Goal: Information Seeking & Learning: Learn about a topic

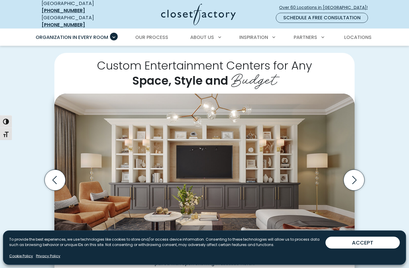
scroll to position [126, 0]
click at [360, 172] on icon "Next slide" at bounding box center [354, 180] width 21 height 21
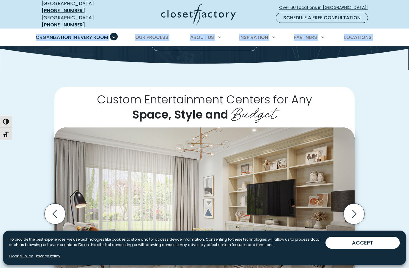
scroll to position [88, 0]
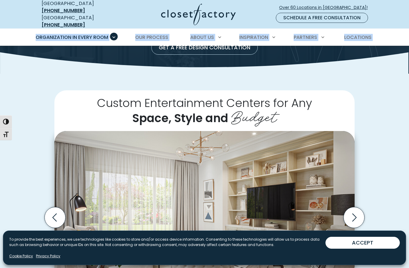
click at [357, 207] on icon "Next slide" at bounding box center [354, 217] width 21 height 21
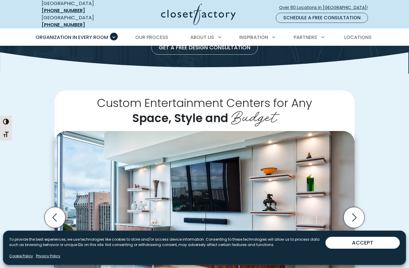
click at [354, 209] on icon "Next slide" at bounding box center [354, 217] width 21 height 21
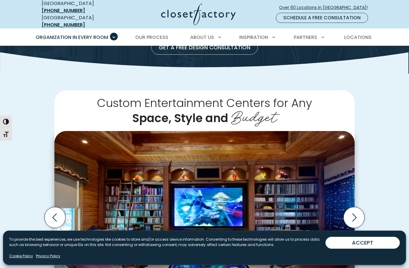
click at [359, 207] on icon "Next slide" at bounding box center [354, 217] width 21 height 21
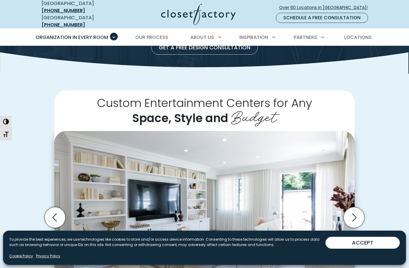
click at [356, 207] on icon "Next slide" at bounding box center [354, 217] width 21 height 21
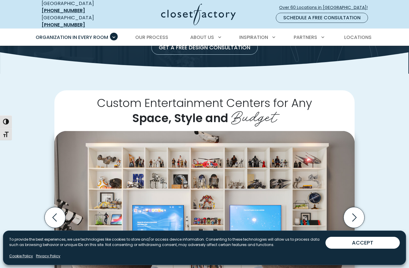
click at [353, 207] on icon "Next slide" at bounding box center [354, 217] width 21 height 21
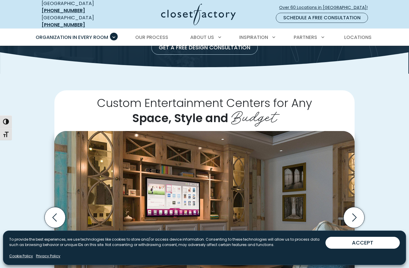
click at [358, 207] on icon "Next slide" at bounding box center [354, 217] width 21 height 21
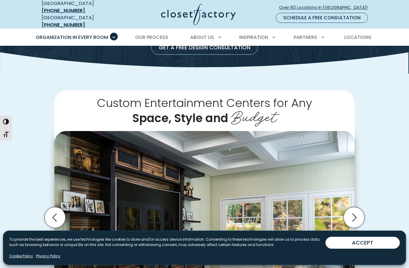
click at [375, 215] on div "Custom Entertainment Centers for Any Space, Style and Budget Traditional white …" at bounding box center [204, 223] width 409 height 298
click at [357, 211] on icon "Next slide" at bounding box center [354, 217] width 21 height 21
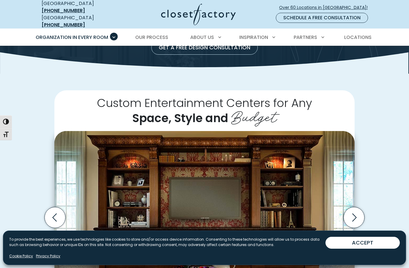
click at [357, 207] on icon "Next slide" at bounding box center [354, 217] width 21 height 21
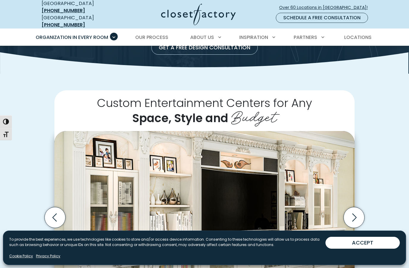
click at [350, 210] on icon "Next slide" at bounding box center [354, 217] width 21 height 21
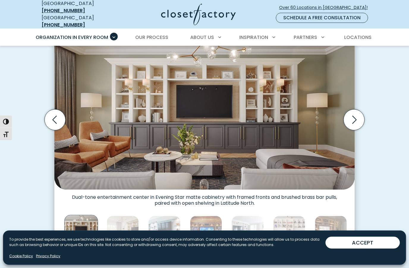
scroll to position [186, 0]
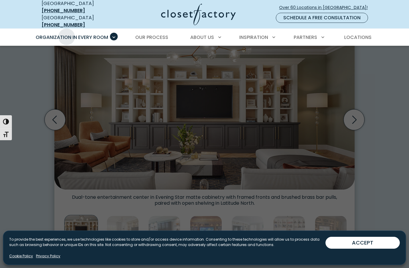
click at [62, 67] on span "Walk-In Closets" at bounding box center [67, 70] width 42 height 7
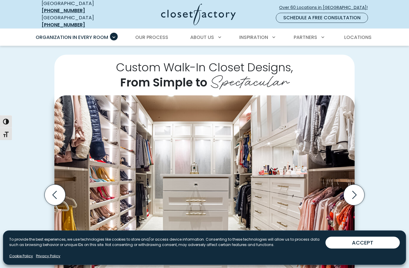
scroll to position [124, 0]
click at [387, 166] on div "Custom Walk-In Closet Designs, From Simple to Spectacular Walk-in closet with o…" at bounding box center [204, 200] width 409 height 324
click at [407, 17] on nav "USA (800) 838-7995 Ontario (888) 237-5650 Over 60 Locations in North America! S…" at bounding box center [204, 14] width 409 height 29
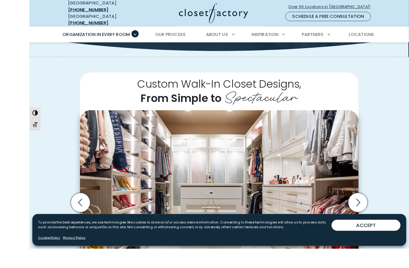
scroll to position [147, 0]
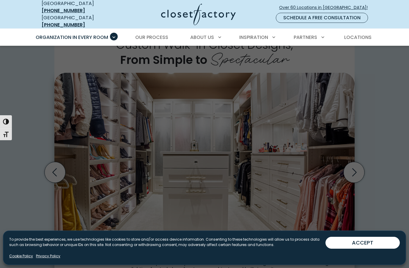
click at [70, 223] on span "Mudrooms" at bounding box center [60, 225] width 29 height 7
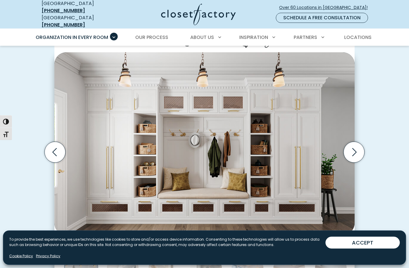
scroll to position [158, 0]
click at [353, 148] on icon "Next slide" at bounding box center [354, 152] width 21 height 21
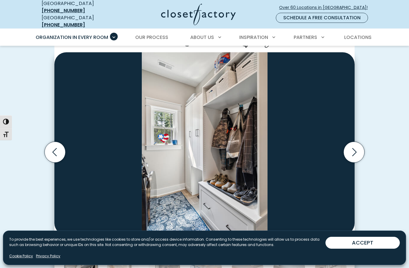
click at [357, 150] on icon "Next slide" at bounding box center [354, 152] width 21 height 21
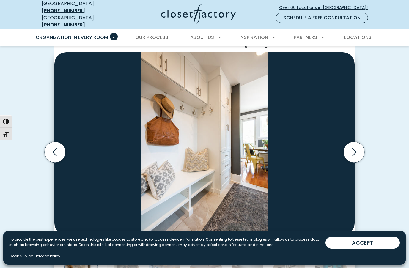
click at [357, 149] on icon "Next slide" at bounding box center [354, 152] width 21 height 21
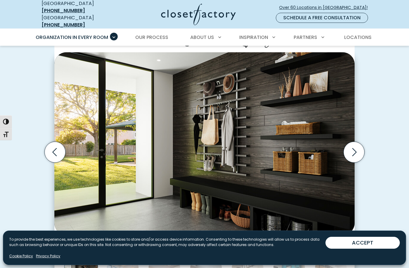
click at [356, 149] on icon "Next slide" at bounding box center [354, 152] width 21 height 21
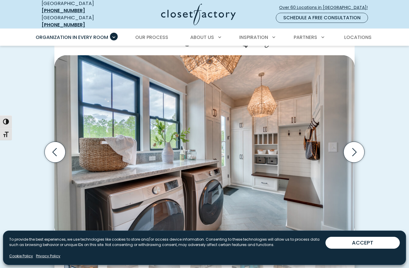
click at [355, 148] on icon "Next slide" at bounding box center [354, 152] width 4 height 8
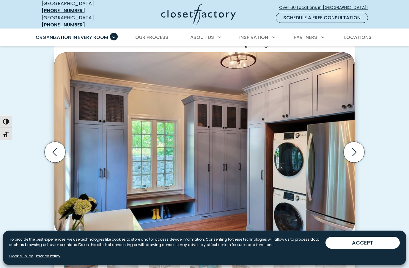
click at [353, 148] on icon "Next slide" at bounding box center [354, 152] width 21 height 21
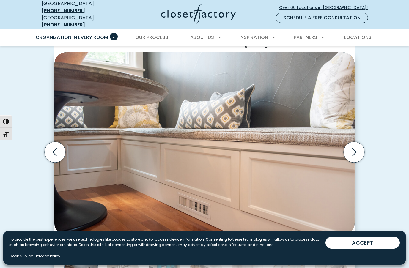
click at [355, 149] on icon "Next slide" at bounding box center [354, 152] width 21 height 21
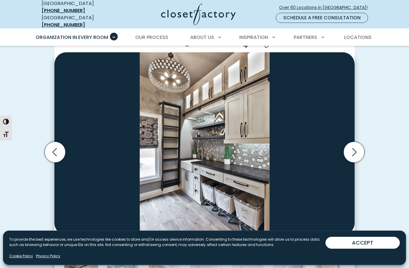
click at [356, 148] on icon "Next slide" at bounding box center [354, 152] width 4 height 8
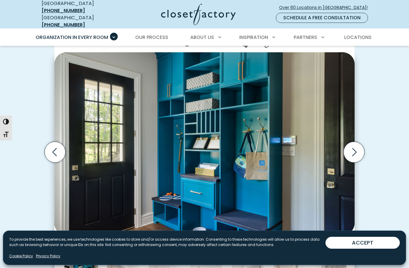
click at [358, 146] on icon "Next slide" at bounding box center [354, 152] width 21 height 21
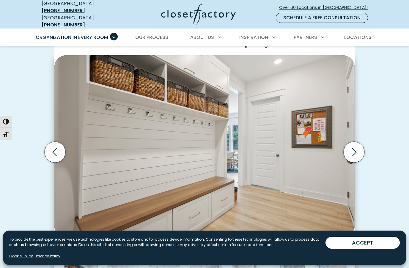
click at [351, 147] on icon "Next slide" at bounding box center [354, 152] width 21 height 21
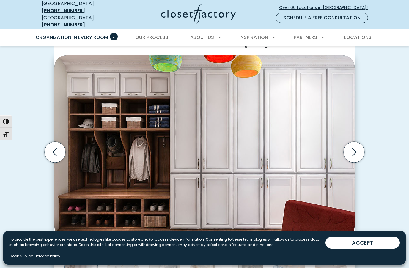
click at [352, 148] on icon "Next slide" at bounding box center [354, 152] width 21 height 21
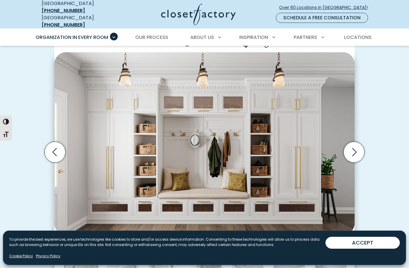
click at [353, 147] on icon "Next slide" at bounding box center [354, 152] width 21 height 21
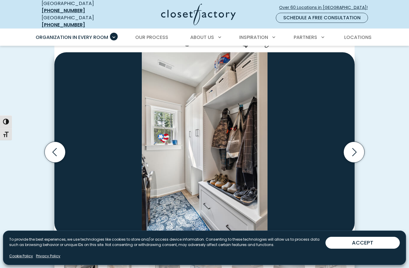
click at [354, 147] on icon "Next slide" at bounding box center [354, 152] width 21 height 21
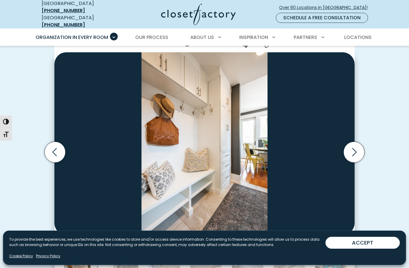
click at [353, 144] on icon "Next slide" at bounding box center [354, 152] width 21 height 21
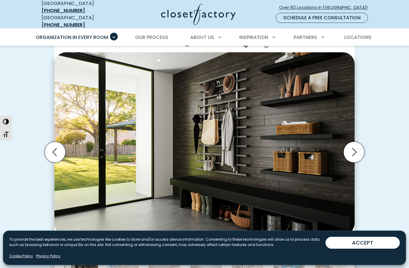
click at [356, 144] on icon "Next slide" at bounding box center [354, 152] width 21 height 21
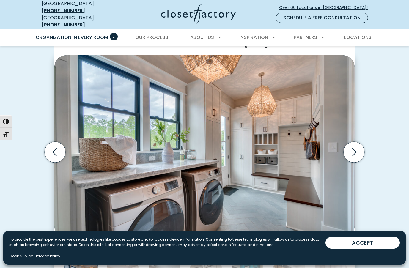
click at [356, 148] on icon "Next slide" at bounding box center [354, 152] width 21 height 21
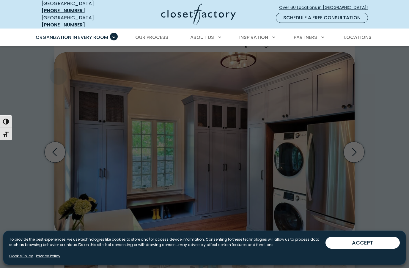
click at [54, 138] on span "Wall Units" at bounding box center [59, 141] width 27 height 7
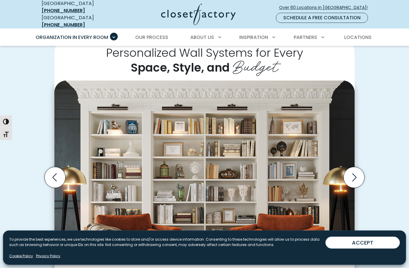
scroll to position [131, 0]
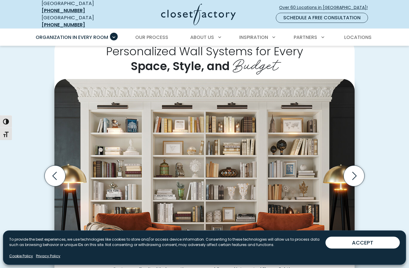
click at [347, 169] on icon "Next slide" at bounding box center [354, 176] width 21 height 21
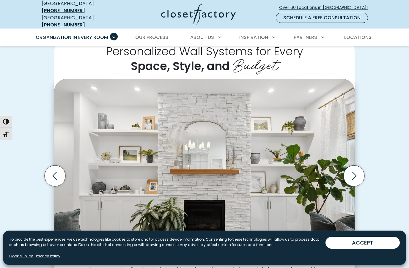
click at [355, 170] on icon "Next slide" at bounding box center [354, 176] width 21 height 21
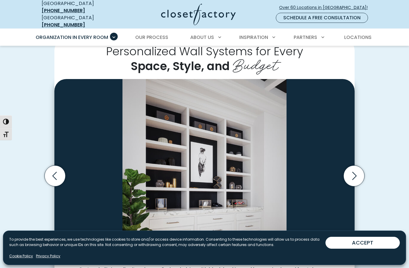
click at [357, 172] on icon "Next slide" at bounding box center [354, 176] width 21 height 21
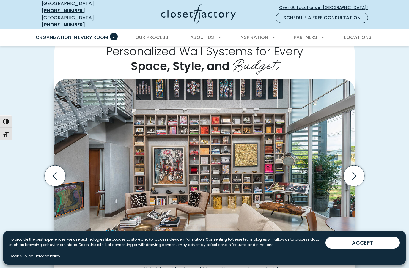
click at [353, 170] on icon "Next slide" at bounding box center [354, 176] width 21 height 21
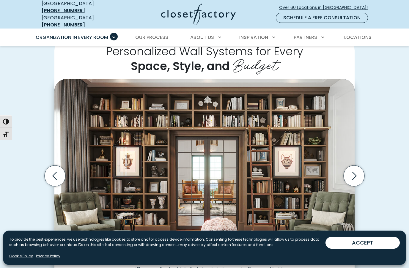
click at [389, 212] on div "Personalized Wall Systems for Every Space, Style, and Budget Built-in wall unit…" at bounding box center [204, 181] width 409 height 318
click at [371, 249] on button "ACCEPT" at bounding box center [362, 243] width 74 height 12
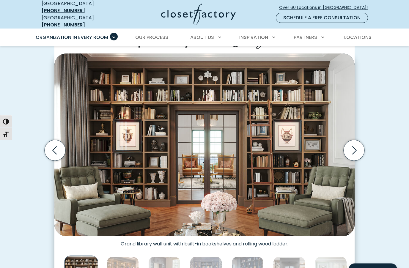
scroll to position [158, 0]
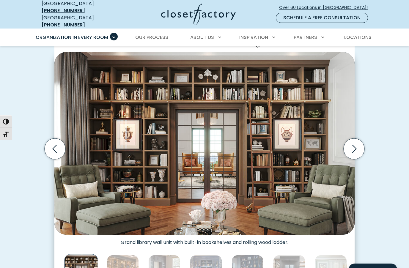
click at [356, 148] on icon "Next slide" at bounding box center [354, 148] width 21 height 21
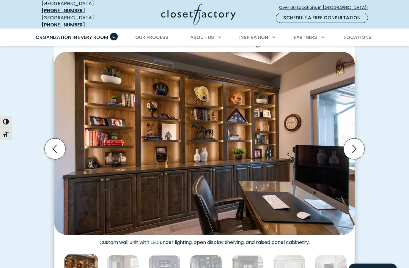
click at [355, 146] on icon "Next slide" at bounding box center [354, 148] width 21 height 21
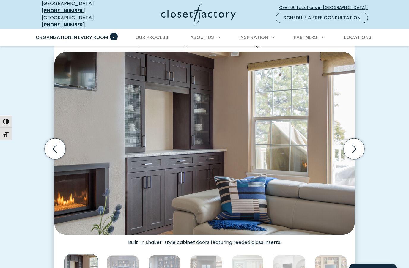
click at [351, 144] on icon "Next slide" at bounding box center [354, 148] width 21 height 21
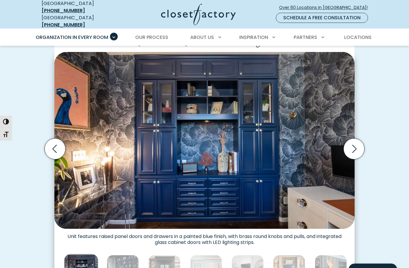
click at [354, 147] on icon "Next slide" at bounding box center [354, 148] width 21 height 21
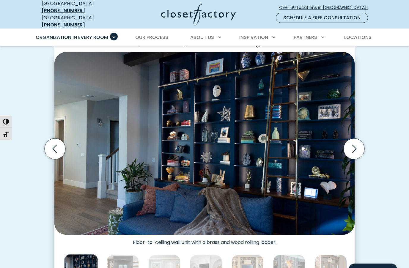
click at [354, 146] on icon "Next slide" at bounding box center [354, 148] width 21 height 21
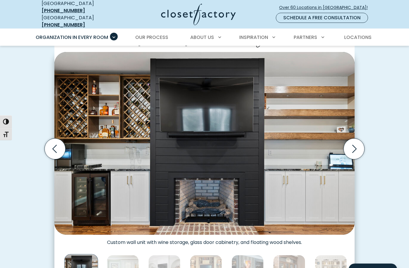
click at [353, 146] on icon "Next slide" at bounding box center [354, 148] width 21 height 21
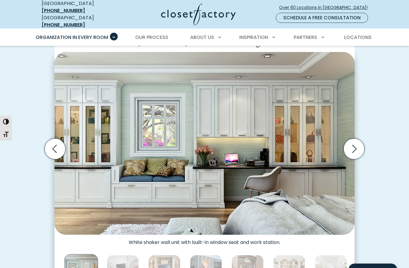
click at [356, 145] on icon "Next slide" at bounding box center [354, 148] width 21 height 21
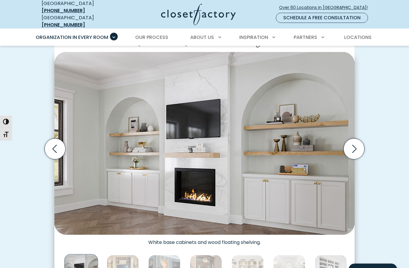
click at [357, 145] on icon "Next slide" at bounding box center [354, 148] width 21 height 21
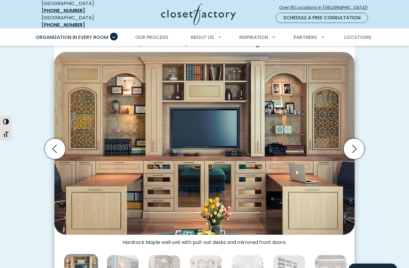
click at [354, 147] on icon "Next slide" at bounding box center [354, 148] width 21 height 21
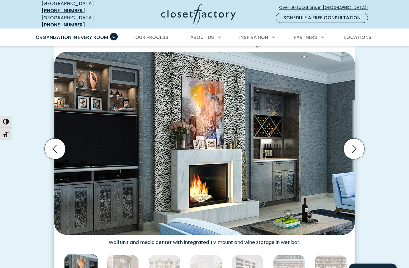
click at [353, 148] on icon "Next slide" at bounding box center [354, 148] width 21 height 21
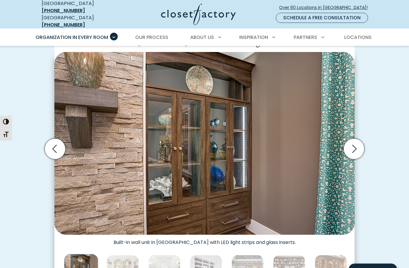
click at [351, 147] on icon "Next slide" at bounding box center [354, 148] width 21 height 21
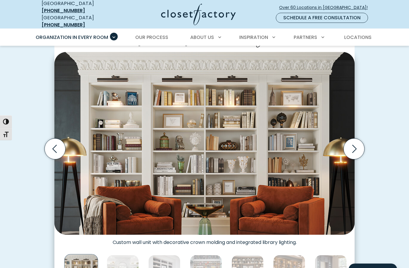
click at [354, 146] on icon "Next slide" at bounding box center [354, 149] width 4 height 8
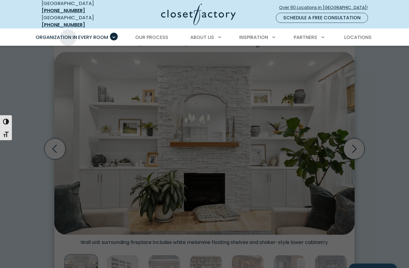
click at [54, 198] on span "Pantry & Wine Storage" at bounding box center [75, 201] width 59 height 7
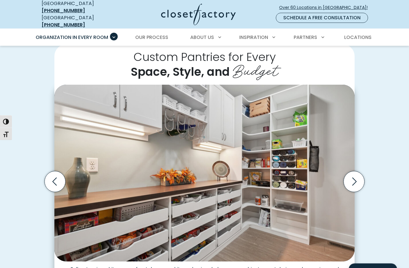
click at [355, 177] on icon "Next slide" at bounding box center [354, 181] width 21 height 21
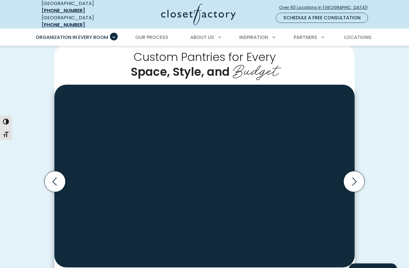
scroll to position [126, 0]
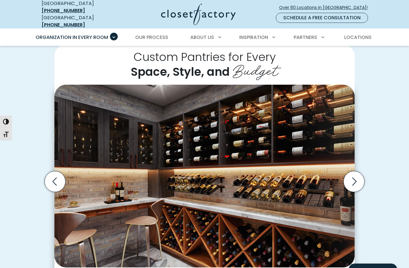
click at [355, 177] on icon "Next slide" at bounding box center [354, 181] width 4 height 8
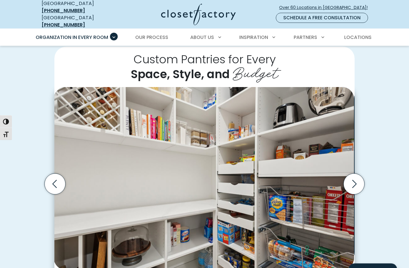
scroll to position [123, 0]
click at [350, 174] on icon "Next slide" at bounding box center [354, 184] width 21 height 21
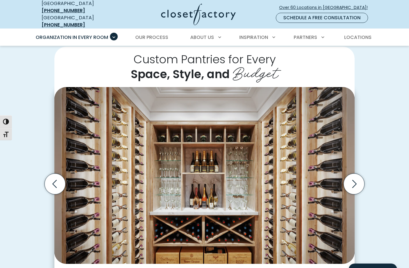
click at [355, 182] on icon "Next slide" at bounding box center [354, 184] width 21 height 21
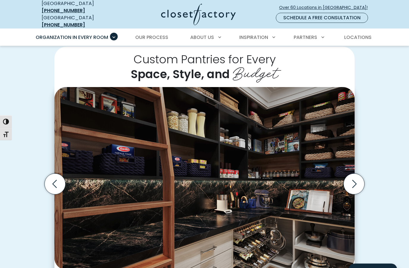
click at [351, 179] on icon "Next slide" at bounding box center [354, 184] width 21 height 21
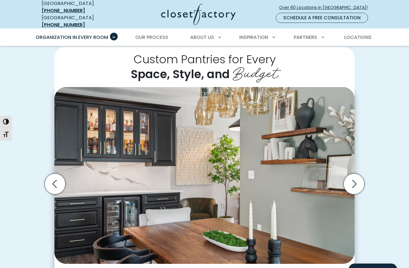
click at [354, 180] on icon "Next slide" at bounding box center [354, 184] width 4 height 8
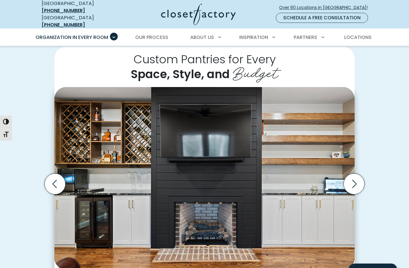
click at [357, 180] on icon "Next slide" at bounding box center [354, 184] width 21 height 21
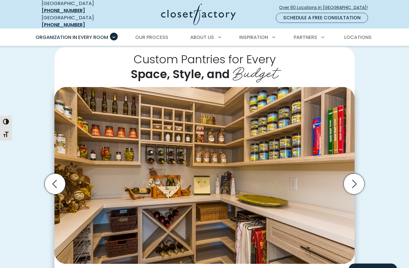
click at [353, 180] on icon "Next slide" at bounding box center [354, 184] width 4 height 8
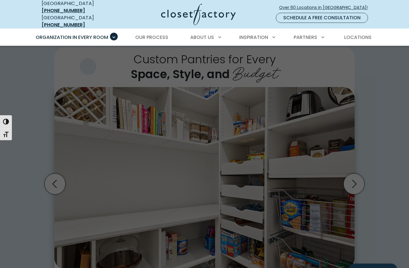
click at [78, 210] on span "Dressing Room" at bounding box center [65, 213] width 39 height 7
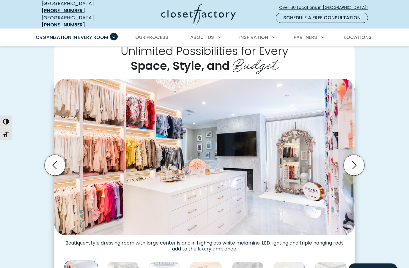
scroll to position [132, 0]
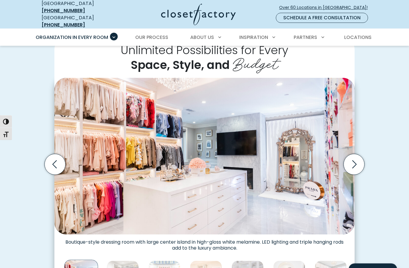
click at [355, 163] on icon "Next slide" at bounding box center [354, 164] width 21 height 21
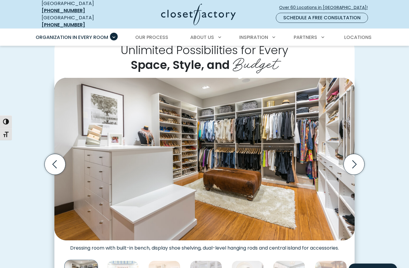
click at [354, 160] on icon "Next slide" at bounding box center [354, 164] width 4 height 8
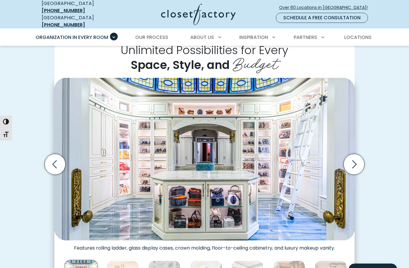
click at [356, 162] on icon "Next slide" at bounding box center [354, 164] width 21 height 21
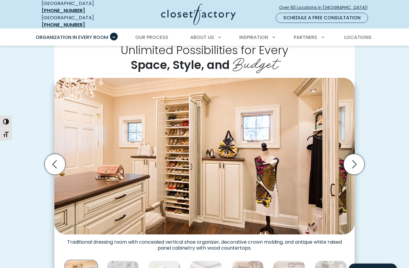
click at [353, 160] on icon "Next slide" at bounding box center [354, 164] width 21 height 21
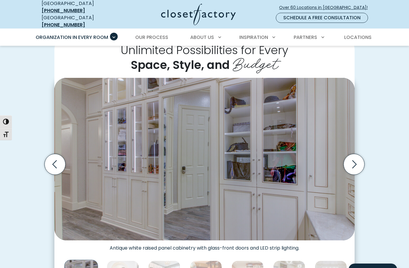
click at [355, 160] on icon "Next slide" at bounding box center [354, 164] width 4 height 8
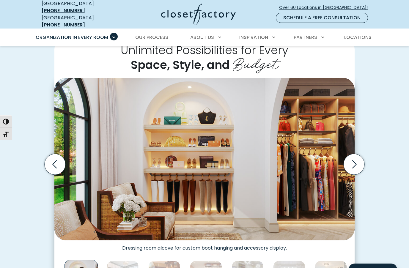
click at [354, 161] on icon "Next slide" at bounding box center [354, 164] width 21 height 21
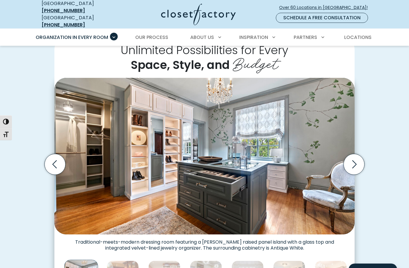
click at [356, 162] on icon "Next slide" at bounding box center [354, 164] width 21 height 21
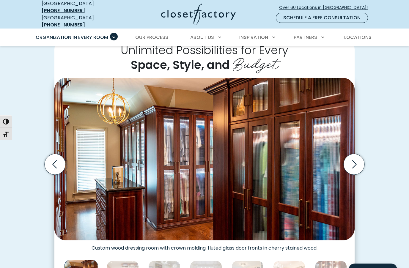
click at [356, 161] on icon "Next slide" at bounding box center [354, 164] width 21 height 21
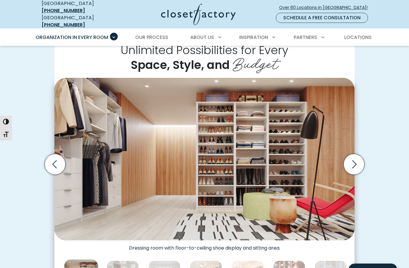
click at [354, 160] on icon "Next slide" at bounding box center [354, 164] width 21 height 21
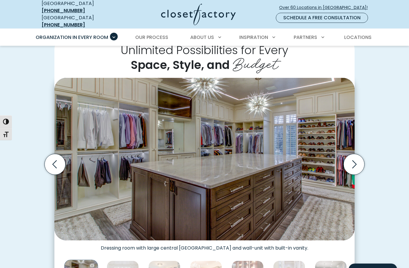
click at [354, 161] on icon "Next slide" at bounding box center [354, 164] width 4 height 8
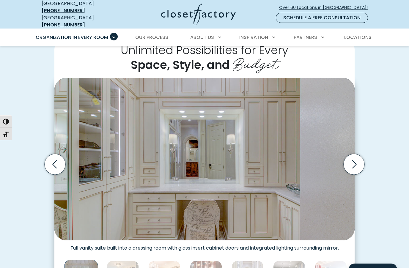
click at [354, 162] on icon "Next slide" at bounding box center [354, 164] width 21 height 21
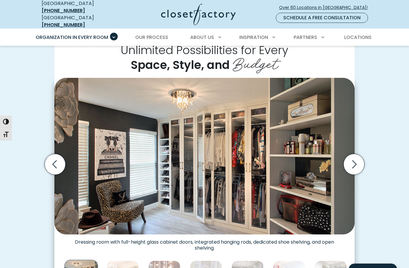
click at [351, 160] on icon "Next slide" at bounding box center [354, 164] width 21 height 21
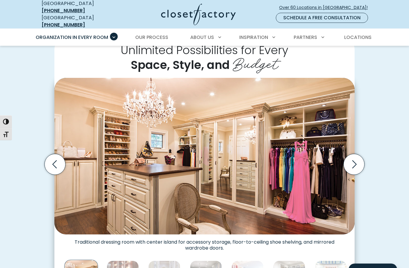
click at [356, 162] on icon "Next slide" at bounding box center [354, 164] width 21 height 21
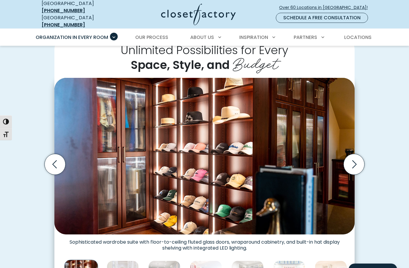
click at [357, 160] on icon "Next slide" at bounding box center [354, 164] width 21 height 21
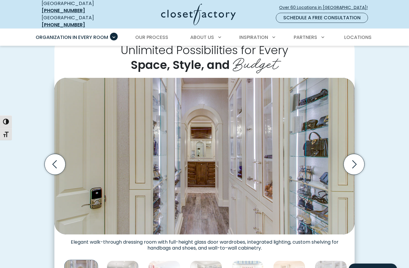
click at [355, 160] on icon "Next slide" at bounding box center [354, 164] width 4 height 8
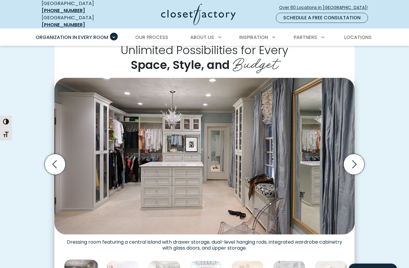
click at [356, 161] on icon "Next slide" at bounding box center [354, 164] width 21 height 21
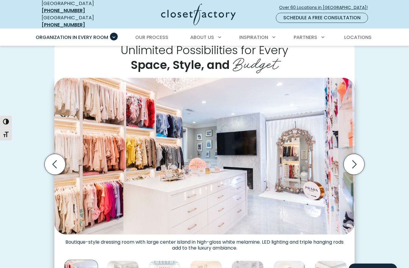
click at [352, 162] on icon "Next slide" at bounding box center [354, 164] width 21 height 21
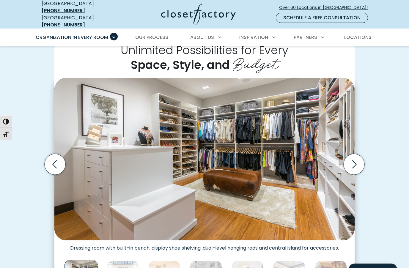
click at [57, 156] on icon "Previous slide" at bounding box center [55, 164] width 21 height 21
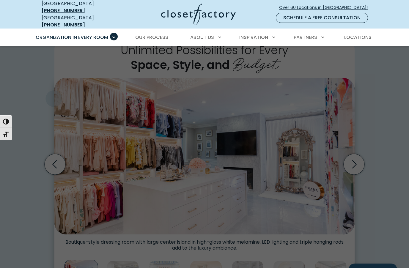
click at [54, 104] on span "Garage" at bounding box center [56, 106] width 20 height 7
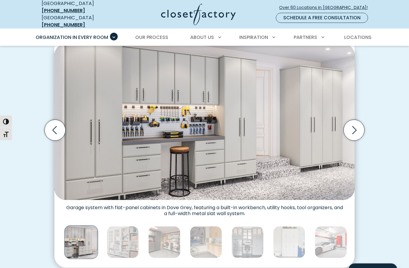
scroll to position [177, 0]
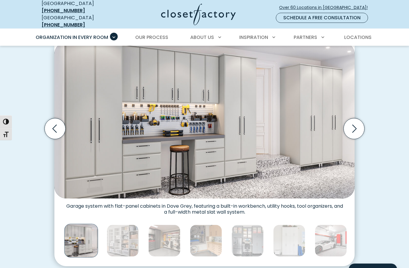
click at [355, 127] on icon "Next slide" at bounding box center [354, 128] width 21 height 21
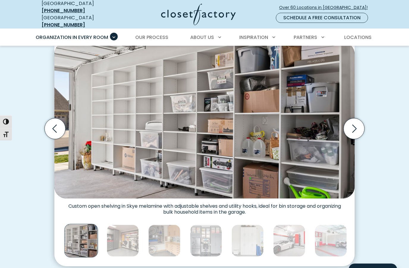
click at [356, 130] on icon "Next slide" at bounding box center [354, 128] width 21 height 21
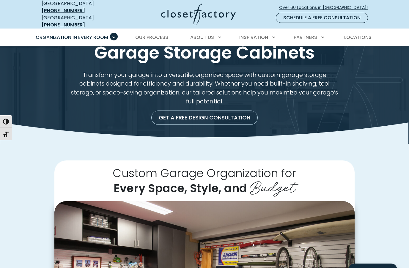
scroll to position [0, 0]
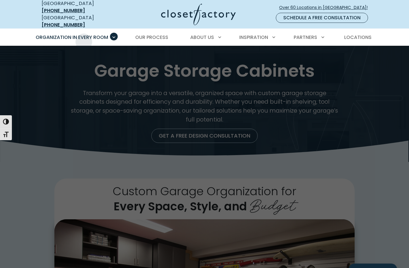
click at [85, 151] on link "Laundry Room" at bounding box center [81, 154] width 89 height 12
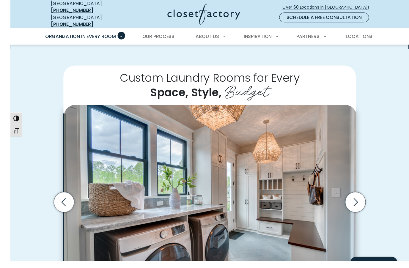
scroll to position [139, 0]
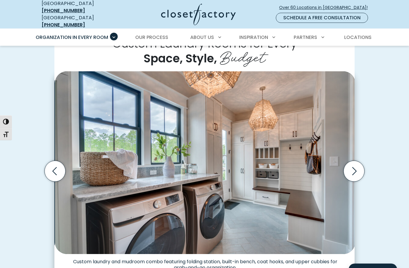
click at [2, 188] on div "Custom Laundry Rooms for Every Space, Style, Budget Custom laundry room cabinet…" at bounding box center [204, 176] width 409 height 324
click at [353, 166] on icon "Next slide" at bounding box center [354, 171] width 21 height 21
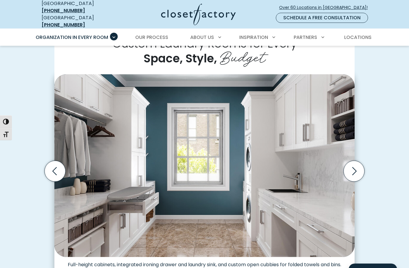
click at [352, 166] on icon "Next slide" at bounding box center [354, 171] width 21 height 21
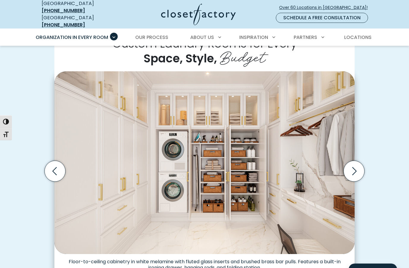
click at [353, 166] on icon "Next slide" at bounding box center [354, 171] width 21 height 21
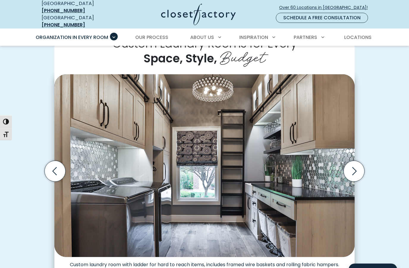
click at [355, 168] on icon "Next slide" at bounding box center [354, 171] width 21 height 21
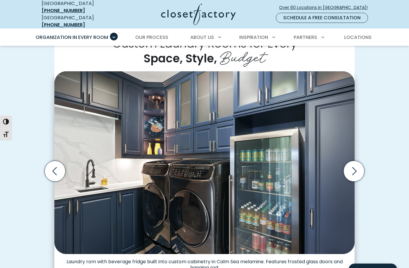
click at [354, 167] on icon "Next slide" at bounding box center [354, 171] width 21 height 21
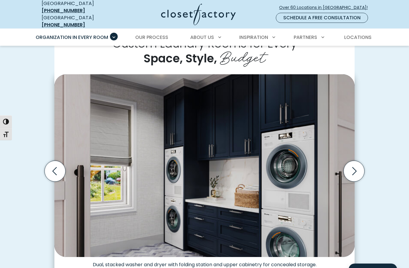
click at [353, 168] on icon "Next slide" at bounding box center [354, 171] width 21 height 21
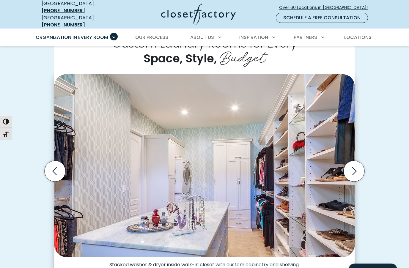
click at [353, 167] on icon "Next slide" at bounding box center [354, 171] width 21 height 21
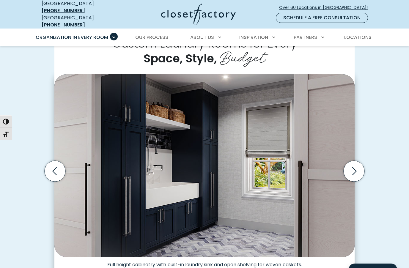
click at [352, 169] on icon "Next slide" at bounding box center [354, 171] width 21 height 21
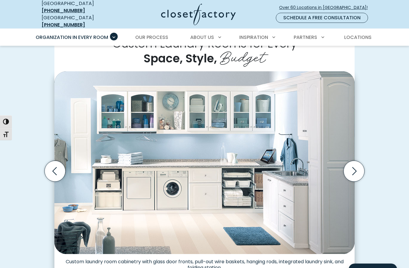
click at [356, 165] on icon "Next slide" at bounding box center [354, 171] width 21 height 21
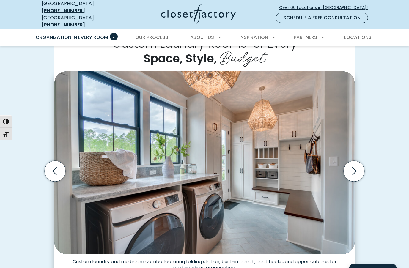
click at [352, 168] on icon "Next slide" at bounding box center [354, 171] width 21 height 21
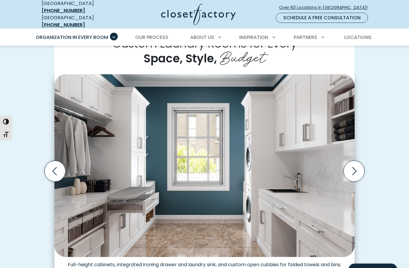
click at [56, 167] on icon "Previous slide" at bounding box center [55, 171] width 21 height 21
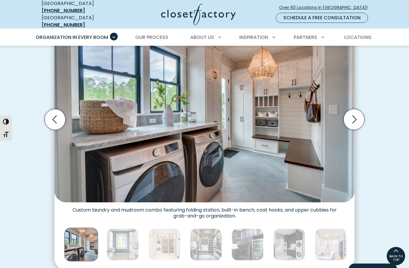
scroll to position [190, 0]
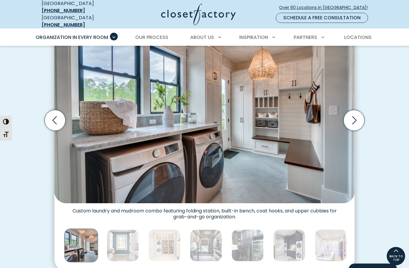
click at [354, 116] on icon "Next slide" at bounding box center [354, 120] width 21 height 21
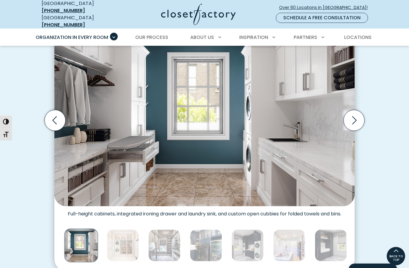
click at [357, 117] on icon "Next slide" at bounding box center [354, 120] width 21 height 21
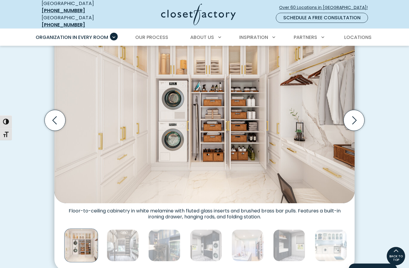
click at [351, 117] on icon "Next slide" at bounding box center [354, 120] width 21 height 21
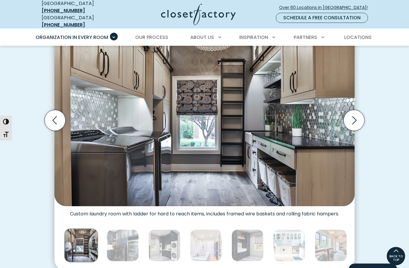
click at [353, 117] on icon "Next slide" at bounding box center [354, 120] width 4 height 8
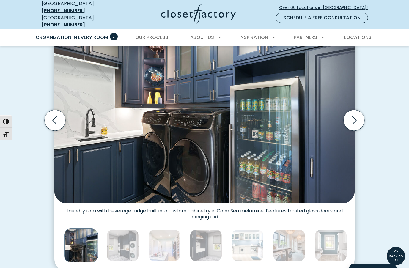
click at [354, 115] on icon "Next slide" at bounding box center [354, 120] width 21 height 21
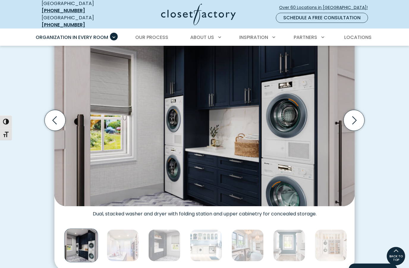
click at [354, 118] on icon "Next slide" at bounding box center [354, 120] width 21 height 21
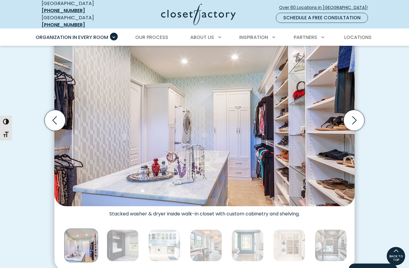
click at [355, 115] on icon "Next slide" at bounding box center [354, 120] width 21 height 21
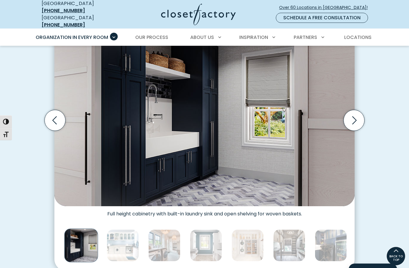
click at [352, 116] on icon "Next slide" at bounding box center [354, 120] width 21 height 21
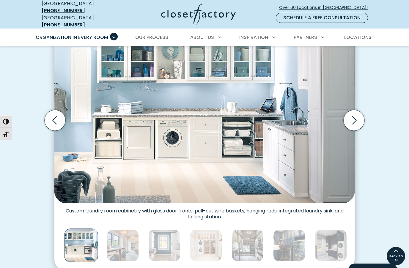
click at [351, 118] on icon "Next slide" at bounding box center [354, 120] width 21 height 21
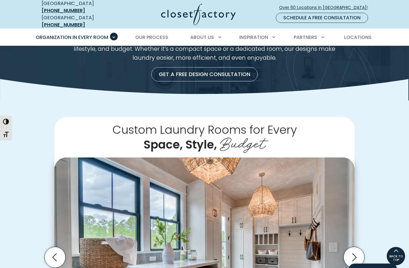
scroll to position [0, 0]
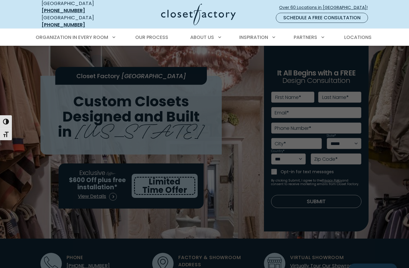
click at [82, 151] on span "Laundry Room" at bounding box center [64, 153] width 37 height 7
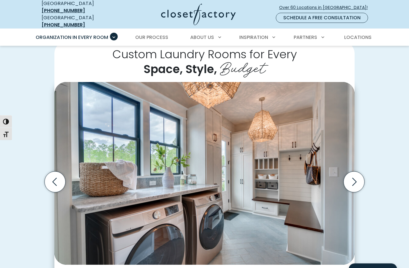
click at [356, 174] on icon "Next slide" at bounding box center [354, 182] width 21 height 21
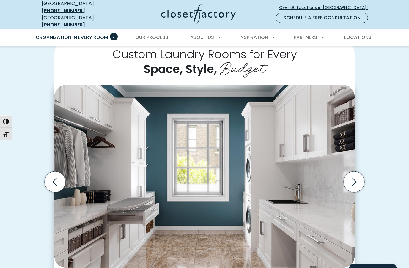
click at [352, 177] on icon "Next slide" at bounding box center [354, 181] width 21 height 21
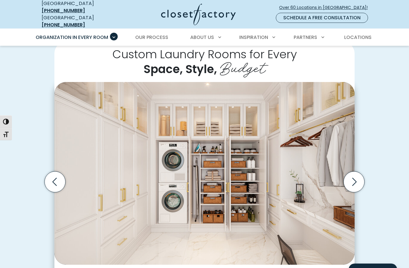
click at [354, 177] on icon "Next slide" at bounding box center [354, 181] width 21 height 21
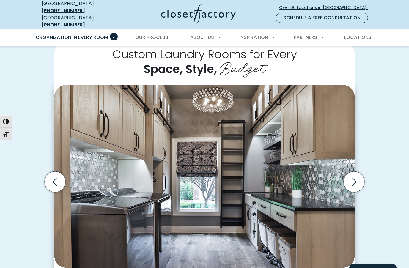
click at [354, 180] on icon "Next slide" at bounding box center [354, 181] width 21 height 21
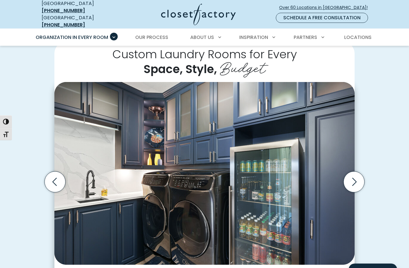
click at [355, 177] on icon "Next slide" at bounding box center [354, 181] width 21 height 21
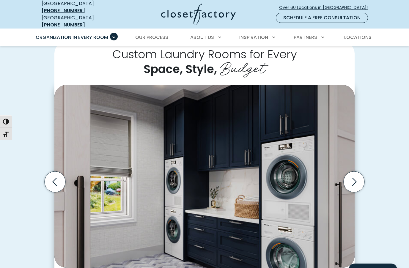
click at [358, 180] on icon "Next slide" at bounding box center [354, 181] width 21 height 21
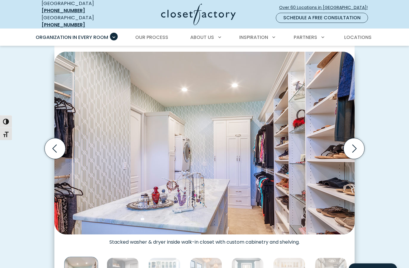
scroll to position [162, 0]
click at [186, 146] on img "Thumbnail Gallery" at bounding box center [204, 143] width 300 height 183
click at [352, 145] on icon "Next slide" at bounding box center [354, 148] width 21 height 21
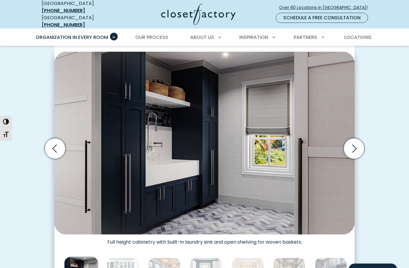
click at [354, 144] on icon "Next slide" at bounding box center [354, 148] width 21 height 21
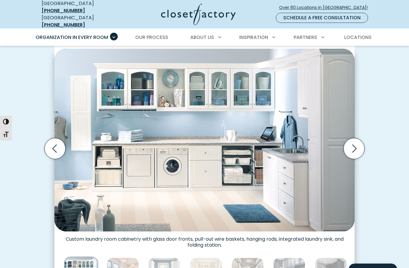
click at [355, 148] on icon "Next slide" at bounding box center [354, 148] width 21 height 21
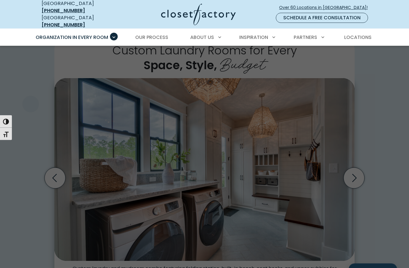
scroll to position [132, 0]
click at [72, 223] on span "Mudrooms" at bounding box center [60, 225] width 29 height 7
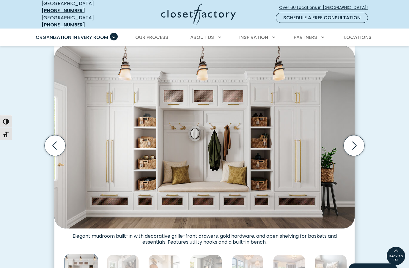
scroll to position [162, 0]
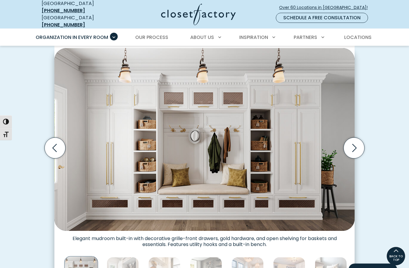
click at [353, 144] on icon "Next slide" at bounding box center [354, 148] width 21 height 21
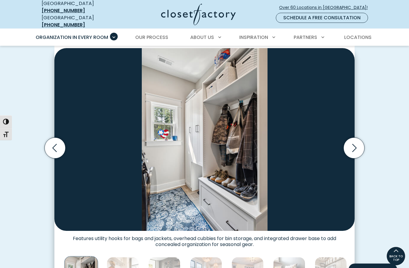
click at [358, 144] on icon "Next slide" at bounding box center [354, 148] width 21 height 21
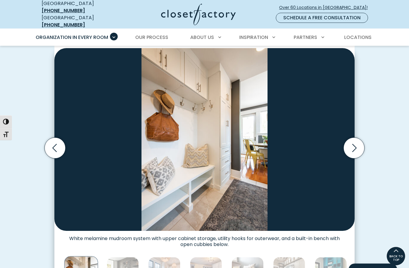
click at [356, 144] on icon "Next slide" at bounding box center [354, 148] width 21 height 21
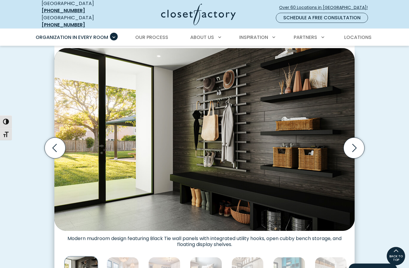
click at [356, 144] on icon "Next slide" at bounding box center [354, 148] width 21 height 21
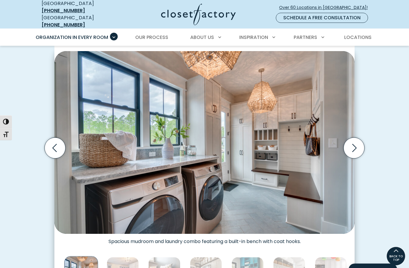
click at [356, 149] on icon "Next slide" at bounding box center [354, 148] width 21 height 21
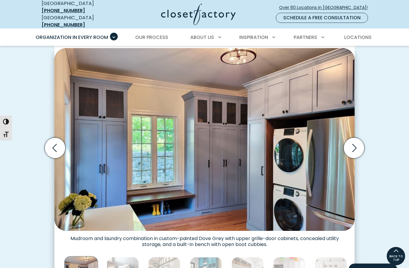
click at [355, 150] on icon "Next slide" at bounding box center [354, 148] width 21 height 21
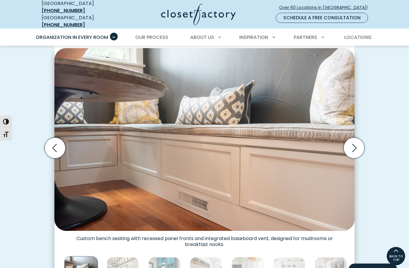
click at [353, 144] on icon "Next slide" at bounding box center [354, 148] width 21 height 21
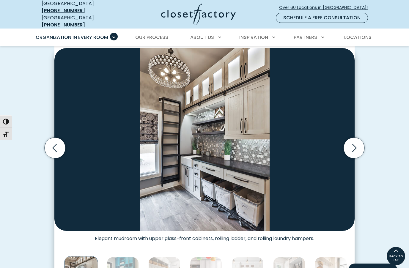
click at [352, 142] on icon "Next slide" at bounding box center [354, 148] width 21 height 21
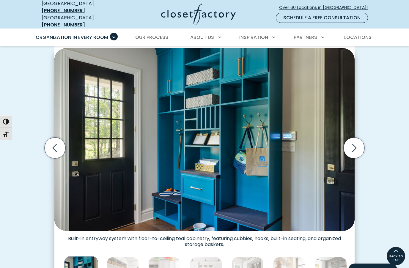
click at [355, 144] on icon "Next slide" at bounding box center [354, 148] width 21 height 21
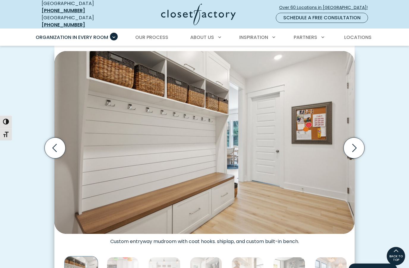
click at [354, 144] on icon "Next slide" at bounding box center [354, 148] width 21 height 21
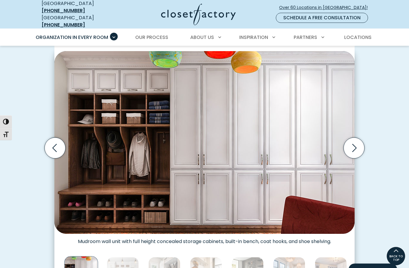
click at [353, 143] on icon "Next slide" at bounding box center [354, 148] width 21 height 21
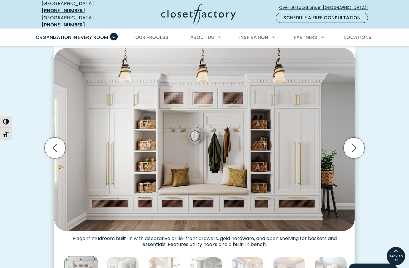
click at [353, 143] on icon "Next slide" at bounding box center [354, 148] width 21 height 21
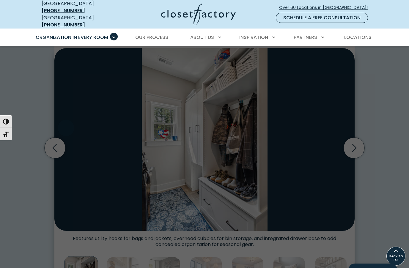
click at [64, 138] on span "Wall Units" at bounding box center [59, 141] width 27 height 7
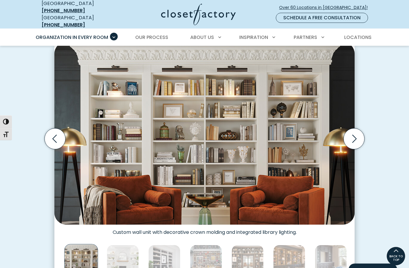
scroll to position [167, 0]
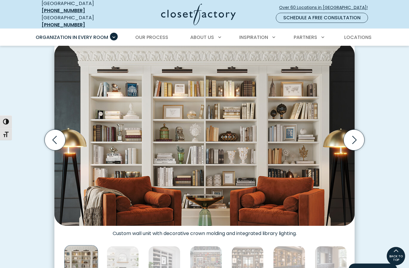
click at [357, 138] on icon "Next slide" at bounding box center [354, 140] width 21 height 21
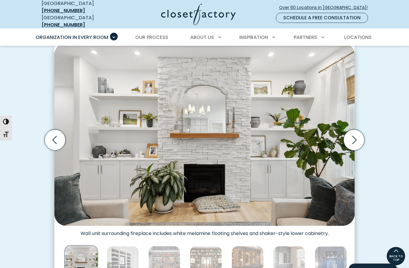
click at [355, 138] on icon "Next slide" at bounding box center [354, 140] width 21 height 21
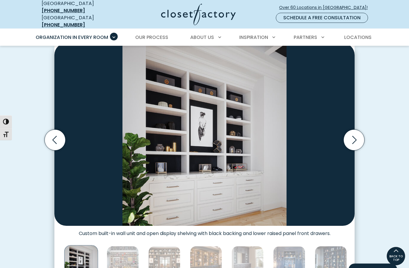
click at [354, 137] on icon "Next slide" at bounding box center [354, 140] width 4 height 8
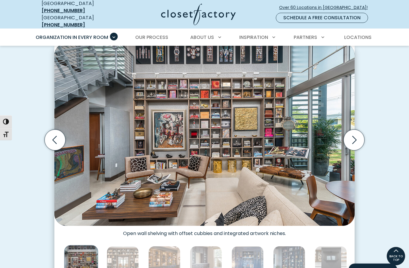
click at [355, 134] on icon "Next slide" at bounding box center [354, 140] width 21 height 21
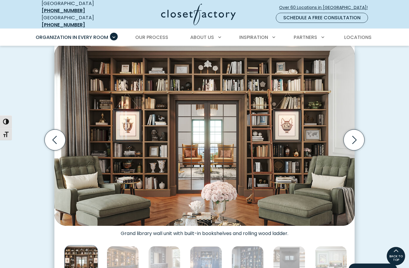
click at [353, 134] on icon "Next slide" at bounding box center [354, 140] width 21 height 21
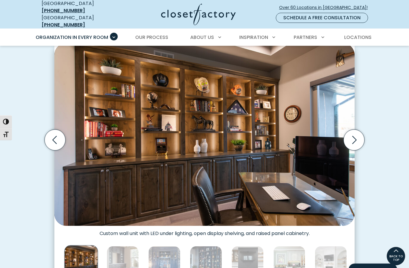
click at [357, 137] on icon "Next slide" at bounding box center [354, 140] width 21 height 21
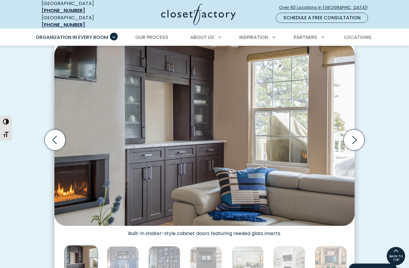
click at [355, 136] on icon "Next slide" at bounding box center [354, 140] width 21 height 21
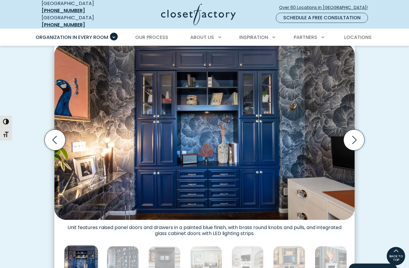
click at [354, 134] on icon "Next slide" at bounding box center [354, 140] width 21 height 21
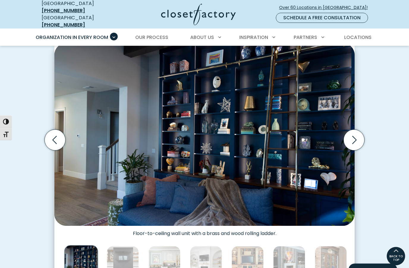
click at [354, 134] on icon "Next slide" at bounding box center [354, 140] width 21 height 21
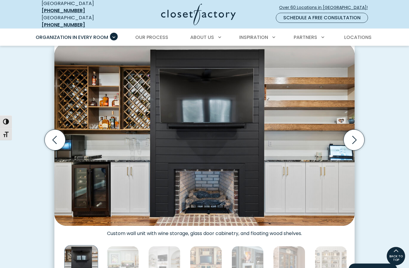
click at [356, 135] on icon "Next slide" at bounding box center [354, 140] width 21 height 21
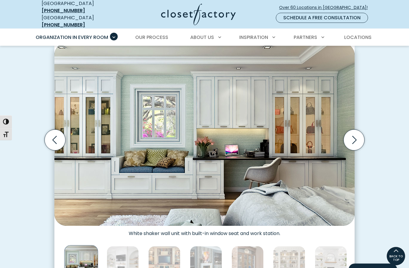
click at [350, 134] on icon "Next slide" at bounding box center [354, 140] width 21 height 21
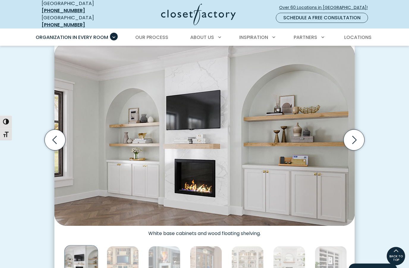
click at [352, 137] on icon "Next slide" at bounding box center [354, 140] width 21 height 21
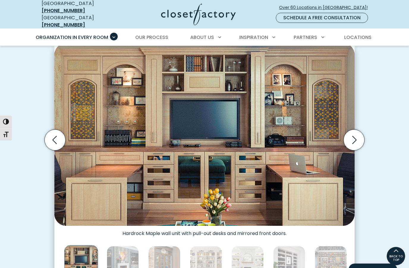
click at [355, 138] on icon "Next slide" at bounding box center [354, 140] width 21 height 21
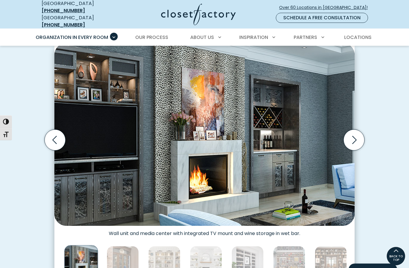
click at [353, 138] on icon "Next slide" at bounding box center [354, 140] width 21 height 21
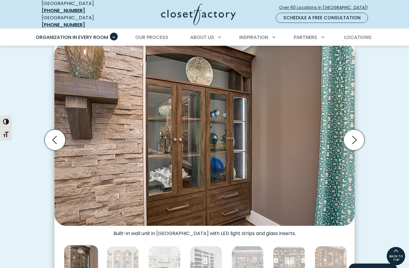
click at [355, 140] on icon "Next slide" at bounding box center [354, 140] width 21 height 21
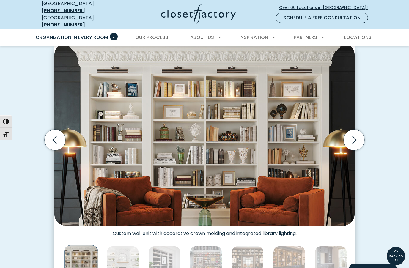
click at [355, 138] on icon "Next slide" at bounding box center [354, 140] width 21 height 21
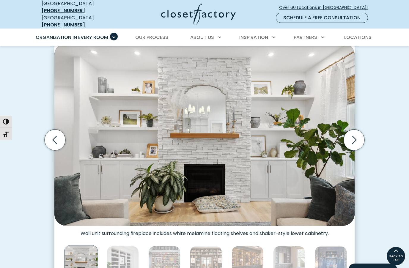
click at [352, 137] on icon "Next slide" at bounding box center [354, 140] width 21 height 21
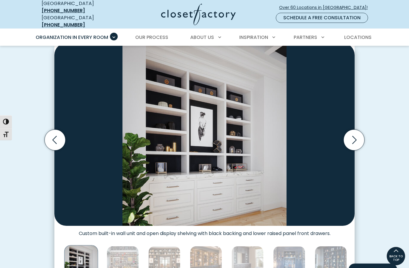
click at [354, 139] on icon "Next slide" at bounding box center [354, 140] width 21 height 21
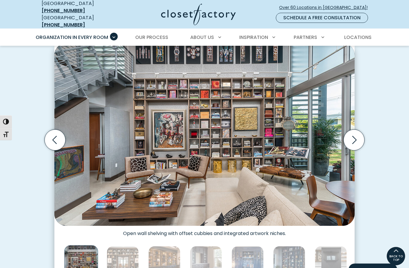
click at [356, 139] on icon "Next slide" at bounding box center [354, 140] width 21 height 21
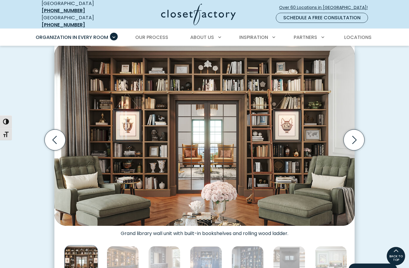
click at [358, 137] on icon "Next slide" at bounding box center [354, 140] width 21 height 21
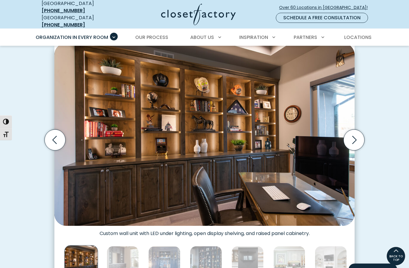
click at [358, 136] on icon "Next slide" at bounding box center [354, 140] width 21 height 21
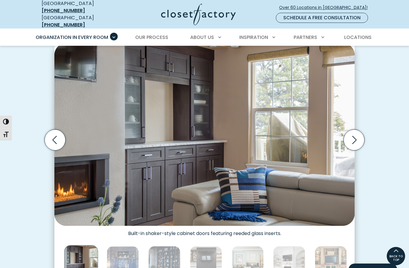
click at [356, 138] on icon "Next slide" at bounding box center [354, 140] width 21 height 21
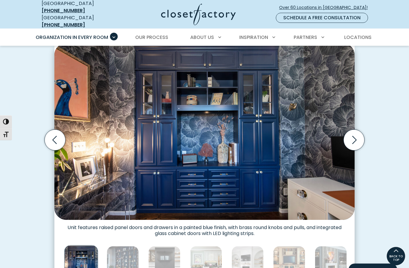
click at [355, 136] on icon "Next slide" at bounding box center [354, 140] width 4 height 8
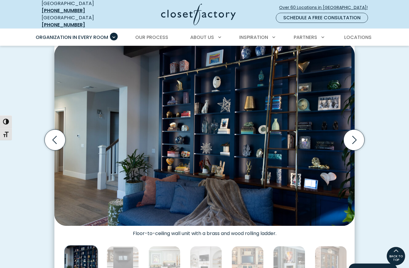
click at [354, 136] on icon "Next slide" at bounding box center [354, 140] width 21 height 21
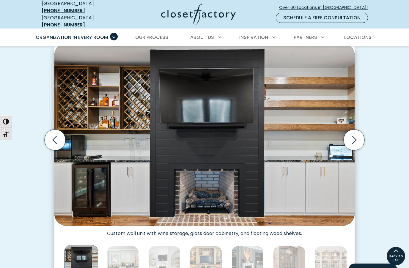
click at [55, 136] on icon "Previous slide" at bounding box center [55, 140] width 21 height 21
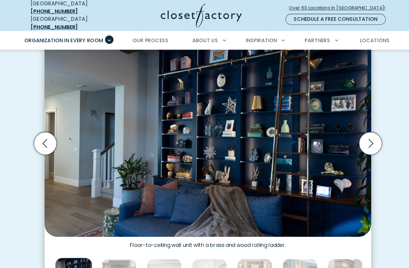
scroll to position [171, 0]
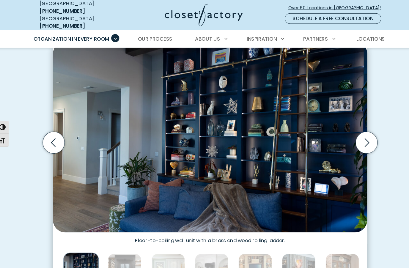
click at [52, 129] on icon "Previous slide" at bounding box center [55, 136] width 21 height 21
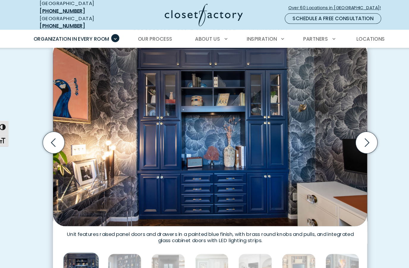
click at [51, 133] on icon "Previous slide" at bounding box center [55, 136] width 21 height 21
